Goal: Find contact information: Find contact information

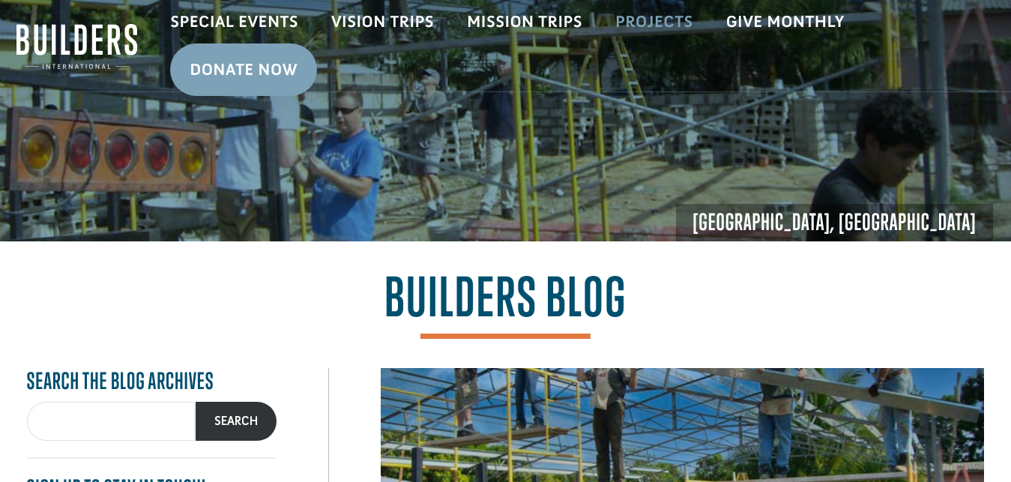
click at [661, 18] on link "Projects" at bounding box center [654, 21] width 111 height 43
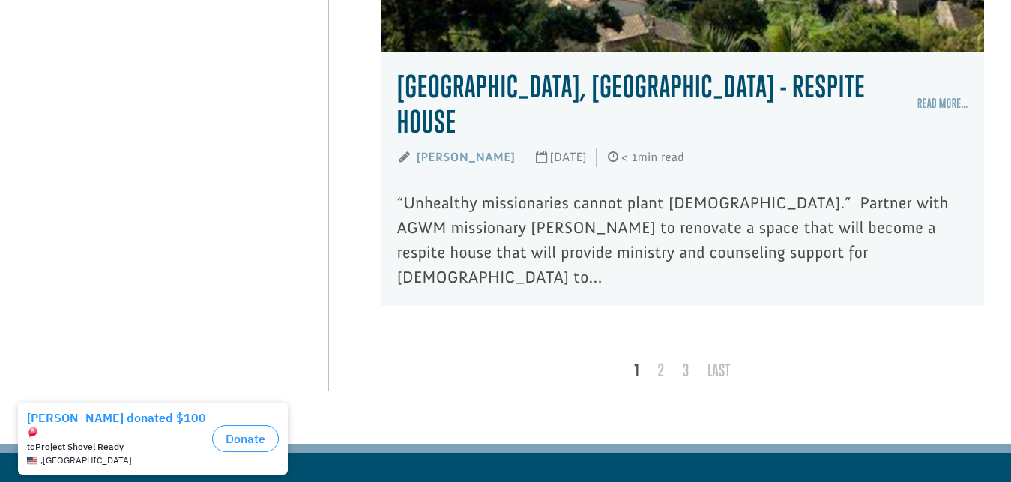
scroll to position [6258, 0]
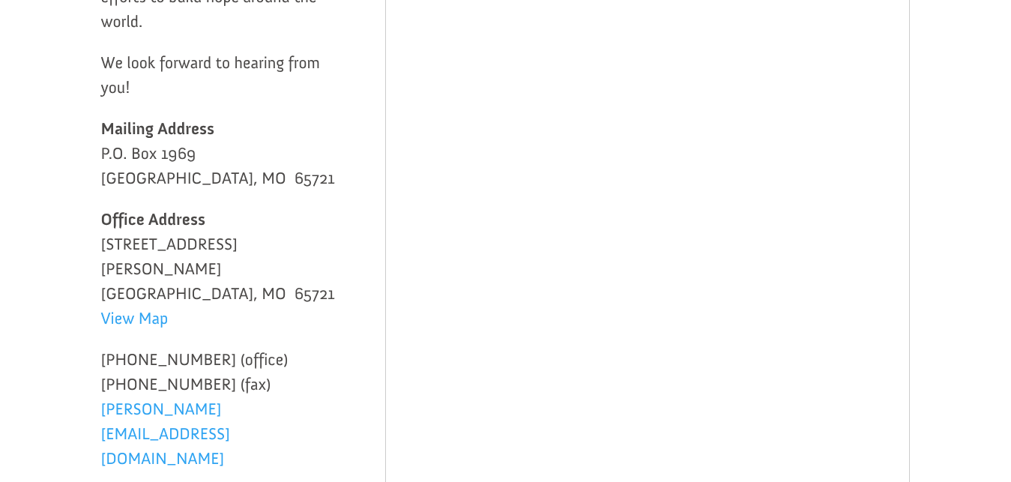
scroll to position [280, 0]
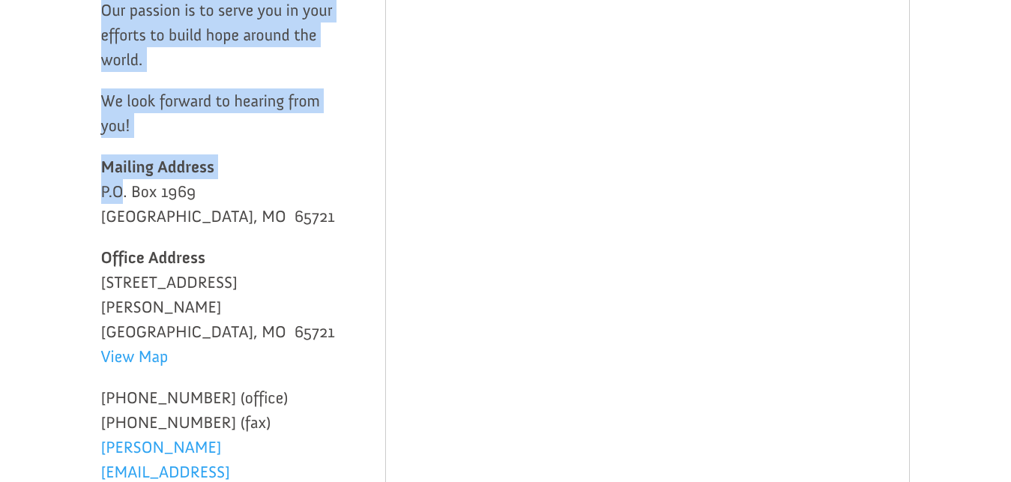
drag, startPoint x: 100, startPoint y: 165, endPoint x: 121, endPoint y: 194, distance: 36.0
click at [121, 194] on div "Thank you for visiting our website! Our passion is to serve you in your efforts…" at bounding box center [505, 333] width 978 height 847
click at [260, 417] on p "[PHONE_NUMBER] (office) [PHONE_NUMBER] (fax) [PERSON_NAME][EMAIL_ADDRESS][DOMAI…" at bounding box center [221, 447] width 240 height 124
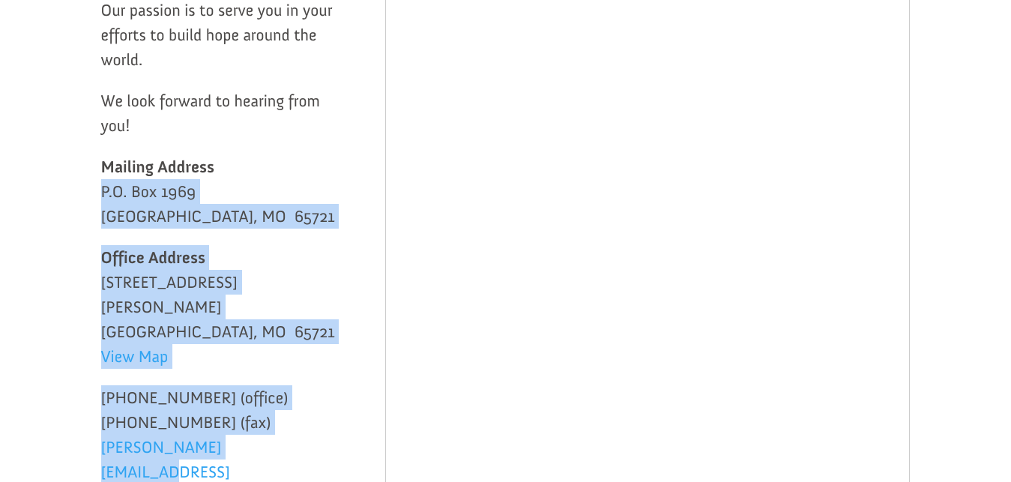
drag, startPoint x: 260, startPoint y: 431, endPoint x: 104, endPoint y: 202, distance: 276.6
click at [104, 202] on div "Thank you for visiting our website! Our passion is to serve you in your efforts…" at bounding box center [221, 241] width 240 height 536
copy div "P.O. [GEOGRAPHIC_DATA] Office Address [STREET_ADDRESS][PERSON_NAME] View Map [P…"
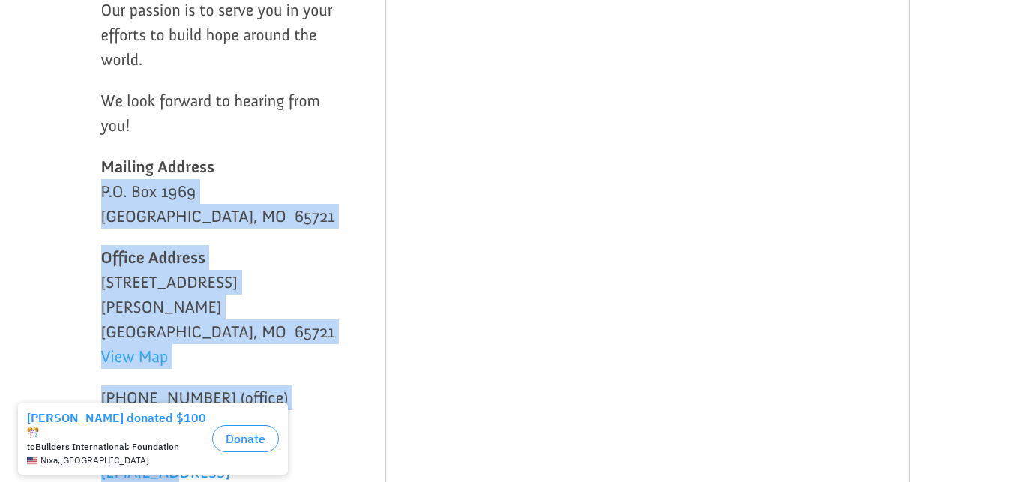
scroll to position [0, 0]
